Goal: Task Accomplishment & Management: Manage account settings

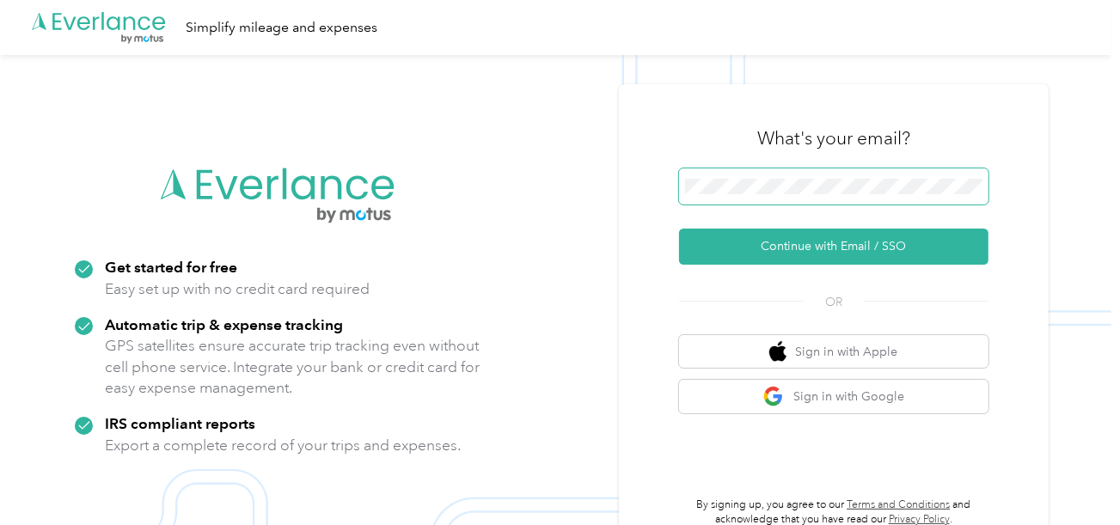
click at [733, 168] on span at bounding box center [833, 186] width 309 height 36
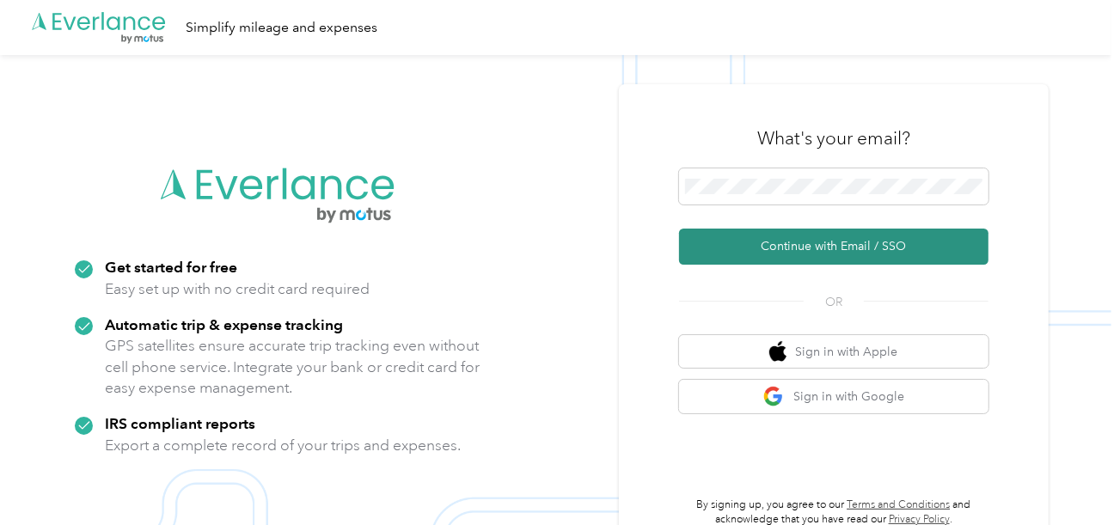
click at [782, 250] on button "Continue with Email / SSO" at bounding box center [833, 247] width 309 height 36
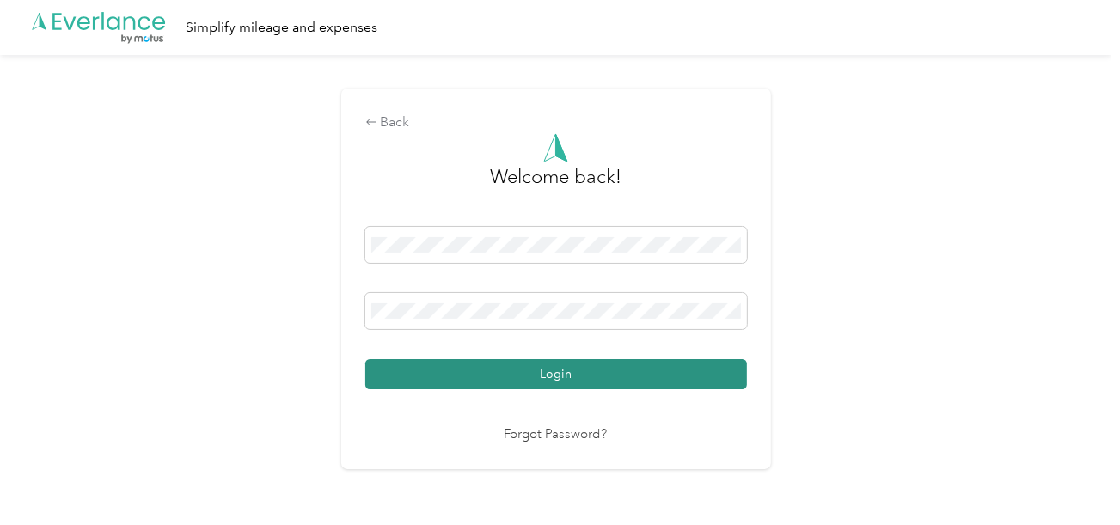
click at [605, 372] on button "Login" at bounding box center [556, 374] width 382 height 30
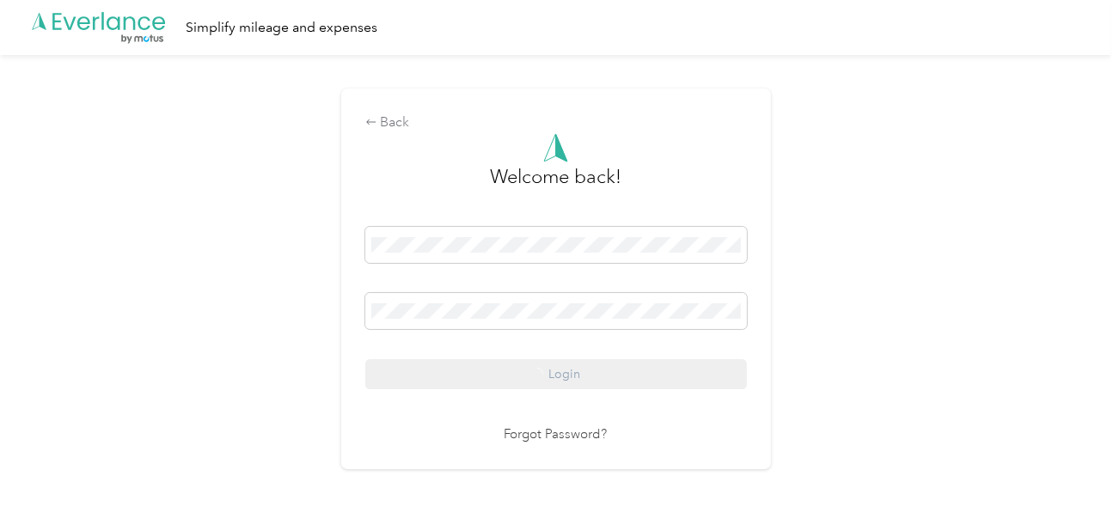
click at [925, 303] on div "Back Welcome back! Login Forgot Password?" at bounding box center [555, 286] width 1111 height 462
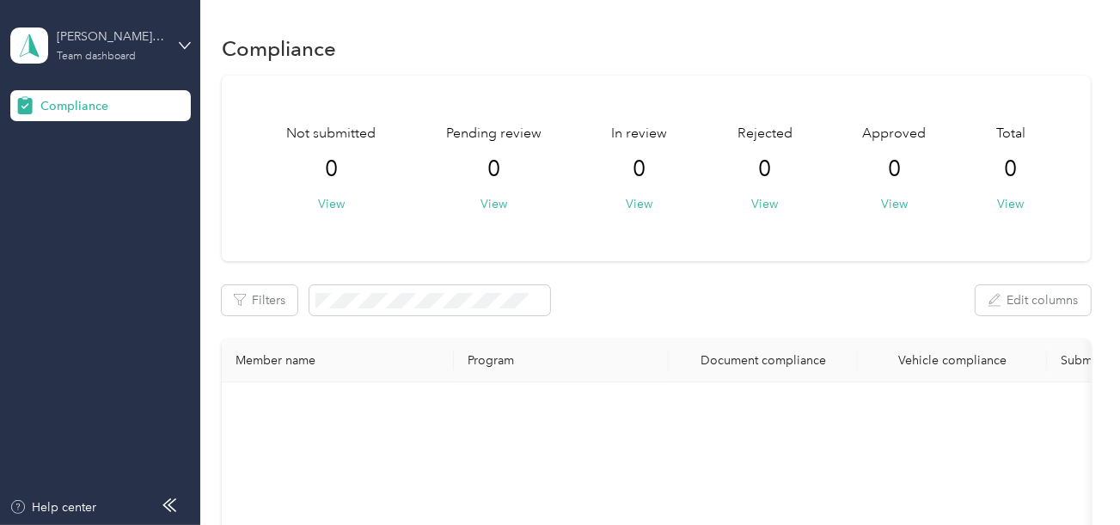
drag, startPoint x: 133, startPoint y: 46, endPoint x: 137, endPoint y: 54, distance: 9.6
click at [133, 46] on div "[PERSON_NAME] Distributing Team dashboard" at bounding box center [110, 44] width 107 height 34
click at [72, 174] on div "Log out" at bounding box center [58, 180] width 66 height 18
